Goal: Information Seeking & Learning: Learn about a topic

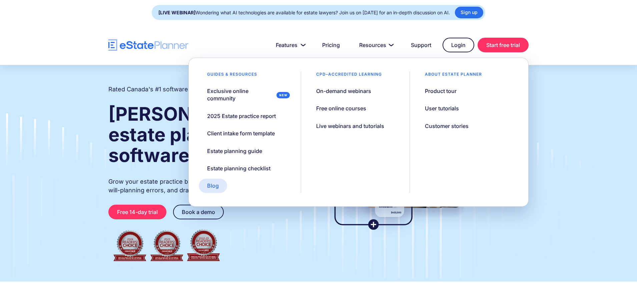
click at [212, 186] on div "Blog" at bounding box center [213, 185] width 12 height 7
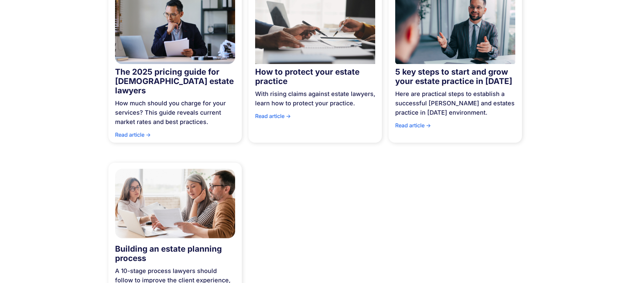
scroll to position [430, 0]
click at [455, 42] on img at bounding box center [455, 27] width 120 height 82
